Goal: Task Accomplishment & Management: Manage account settings

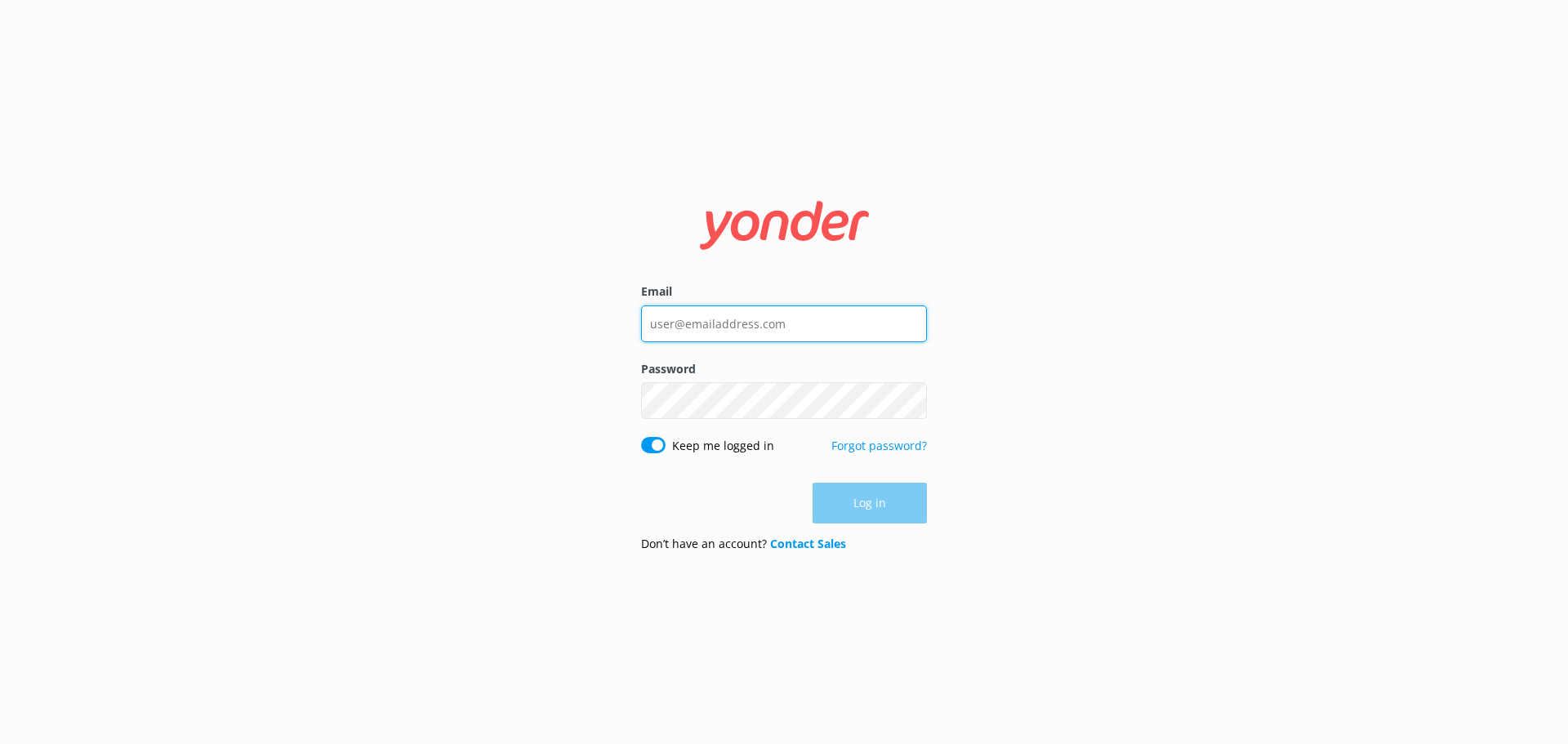
type input "[EMAIL_ADDRESS][DOMAIN_NAME]"
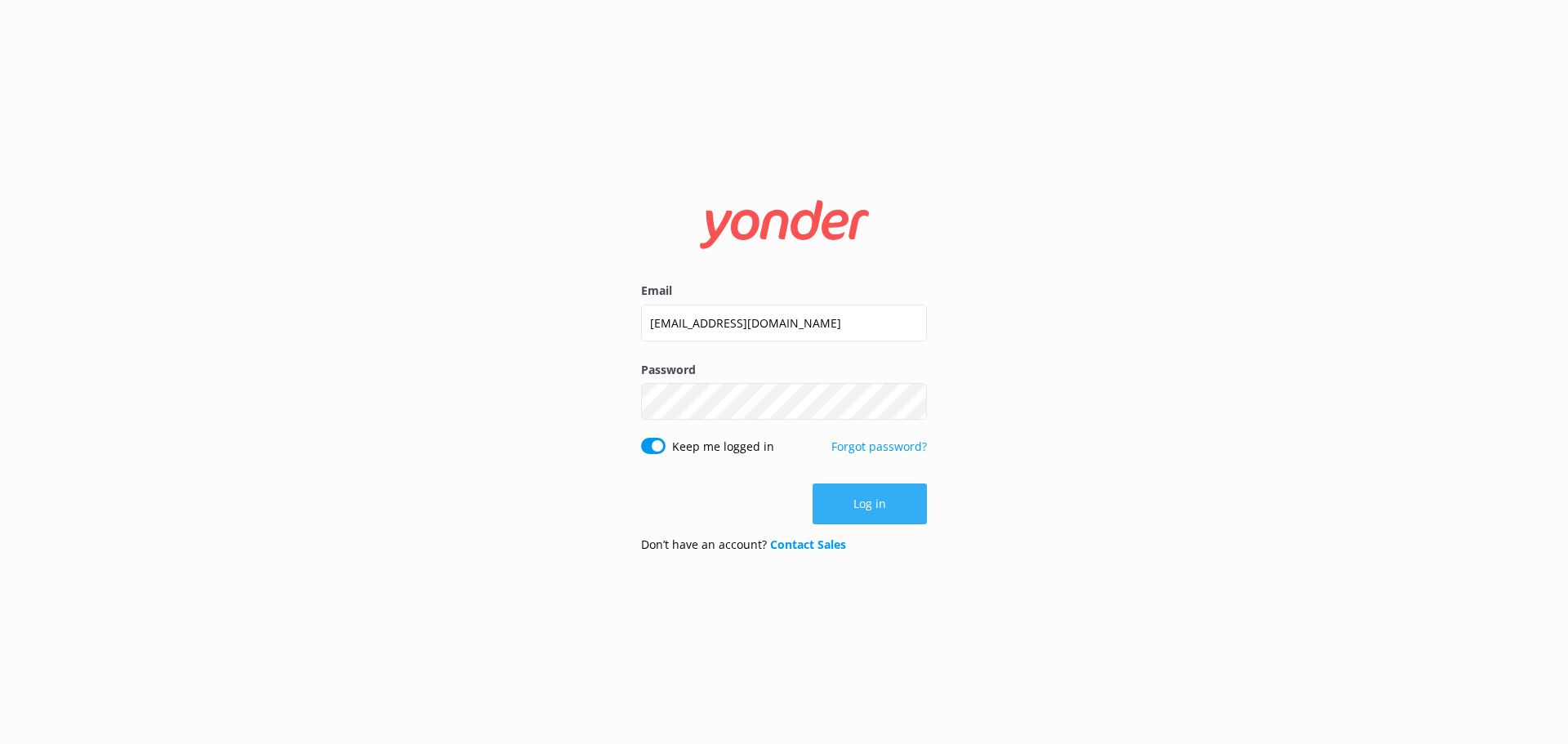
click at [864, 510] on button "Log in" at bounding box center [870, 503] width 114 height 41
